Goal: Task Accomplishment & Management: Complete application form

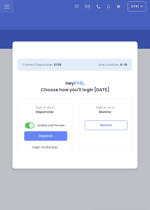
select select "7"
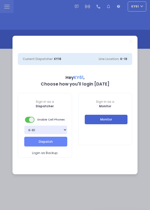
click at [113, 116] on button "Monitor" at bounding box center [106, 120] width 43 height 10
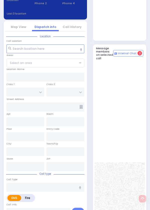
select select
type input "difficulty breathing"
radio input "true"
type input "[PERSON_NAME]"
type input "SOFER"
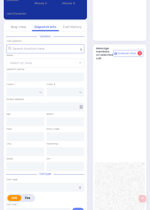
type input "[PERSON_NAME]"
type input "Sofer"
type input "39"
select select "Year"
select select "[DEMOGRAPHIC_DATA]"
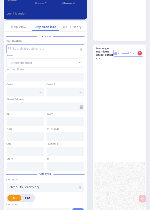
type input "06:43"
type input "06:45"
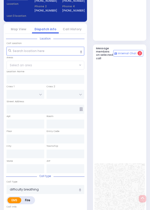
scroll to position [244, 0]
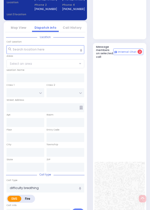
type input "[PERSON_NAME] BLVD"
type input "KAHAN DR"
type input "3 KERESTIER CT"
type input "406"
type input "[PERSON_NAME]"
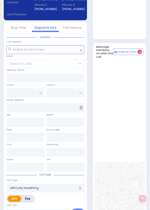
type input "[US_STATE]"
type input "10950"
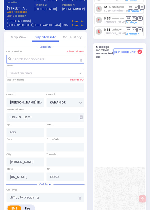
select select "SECTION 4"
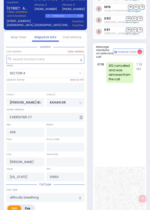
select select
radio input "true"
select select "Year"
select select "[DEMOGRAPHIC_DATA]"
select select "SECTION 4"
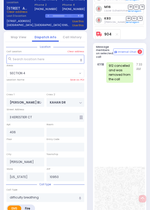
select select
radio input "true"
select select "Year"
select select "[DEMOGRAPHIC_DATA]"
select select "SECTION 4"
